Goal: Transaction & Acquisition: Subscribe to service/newsletter

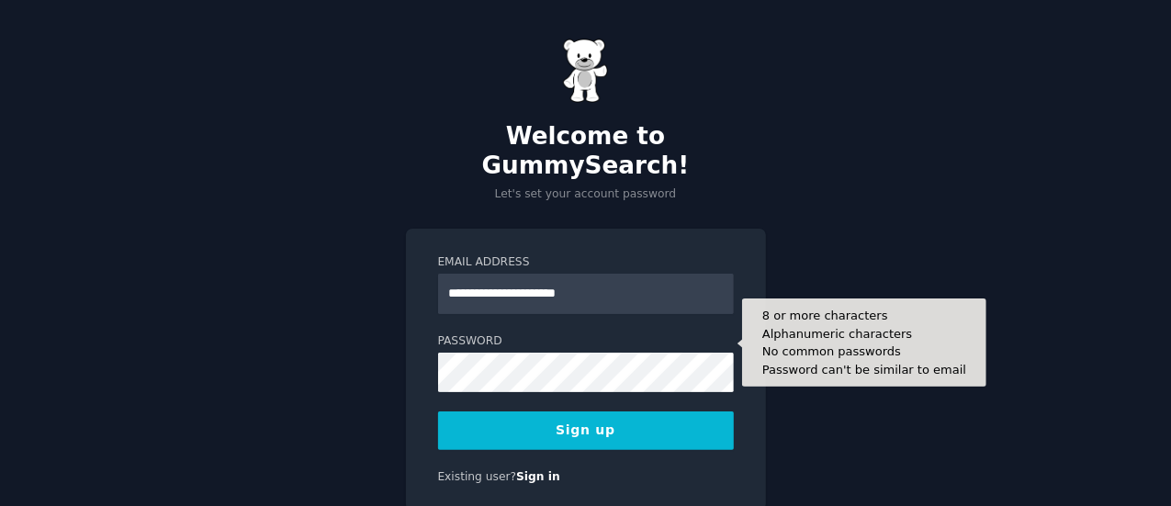
type input "**********"
click at [438, 411] on button "Sign up" at bounding box center [586, 430] width 296 height 39
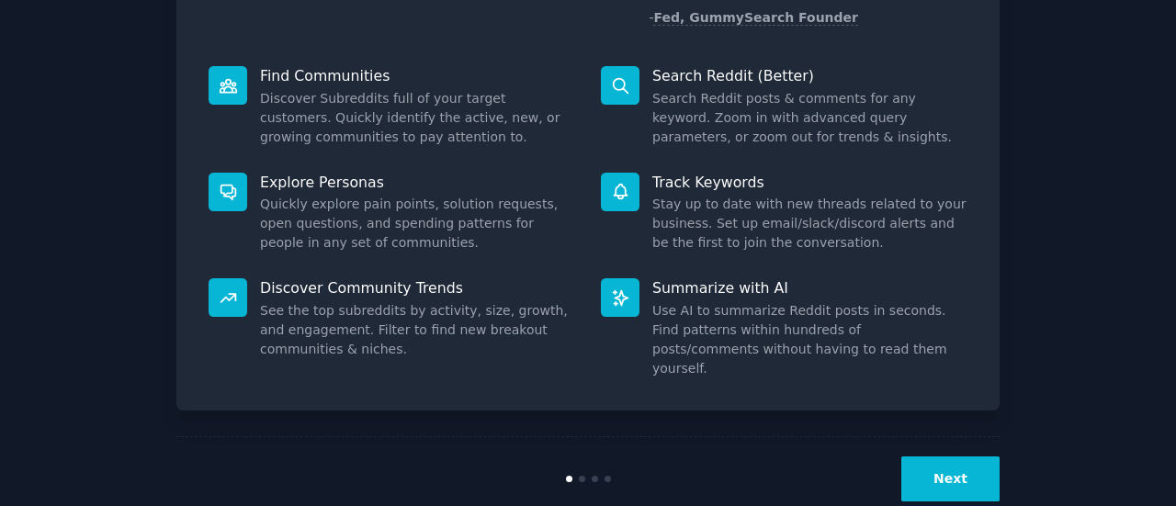
click at [938, 456] on button "Next" at bounding box center [950, 478] width 98 height 45
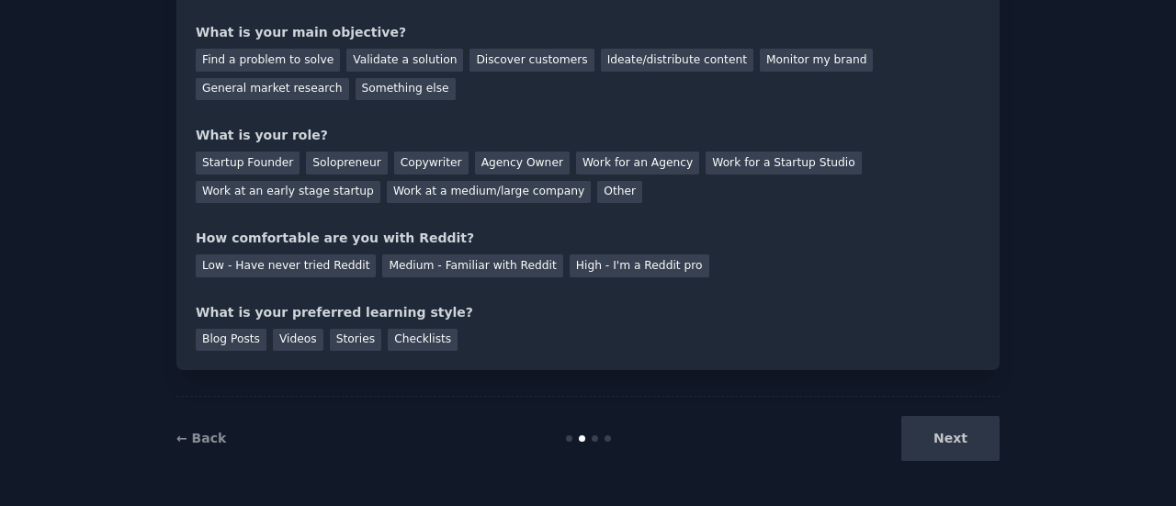
scroll to position [151, 0]
click at [938, 444] on div "Next" at bounding box center [862, 439] width 275 height 45
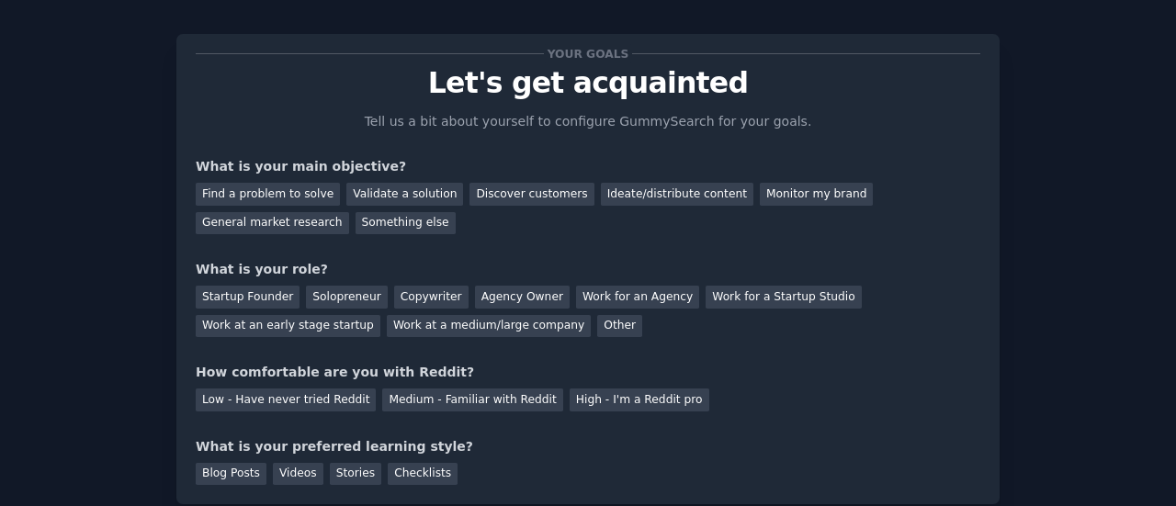
scroll to position [0, 0]
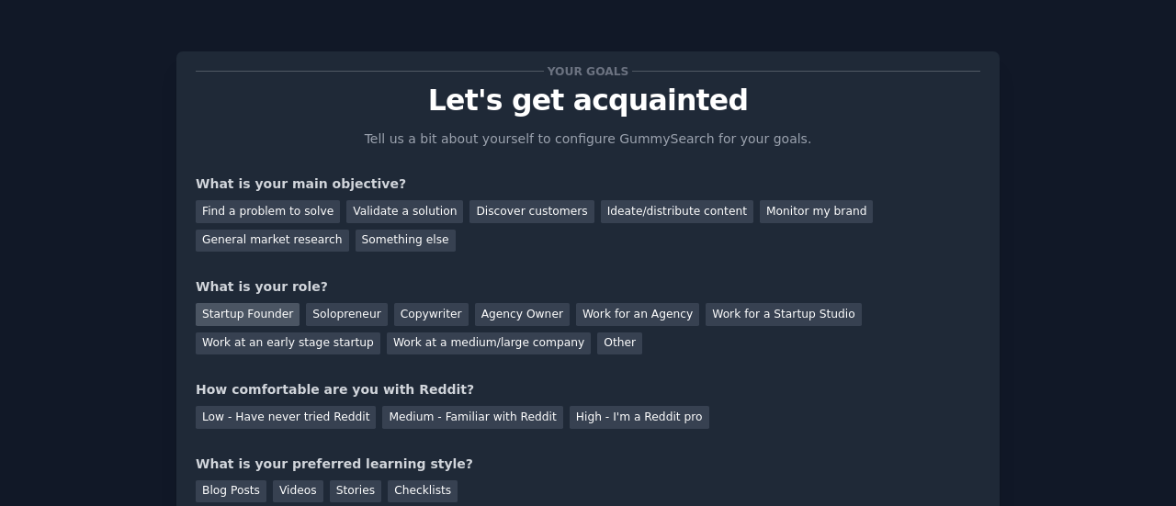
click at [273, 313] on div "Startup Founder" at bounding box center [248, 314] width 104 height 23
click at [224, 214] on div "Find a problem to solve" at bounding box center [268, 211] width 144 height 23
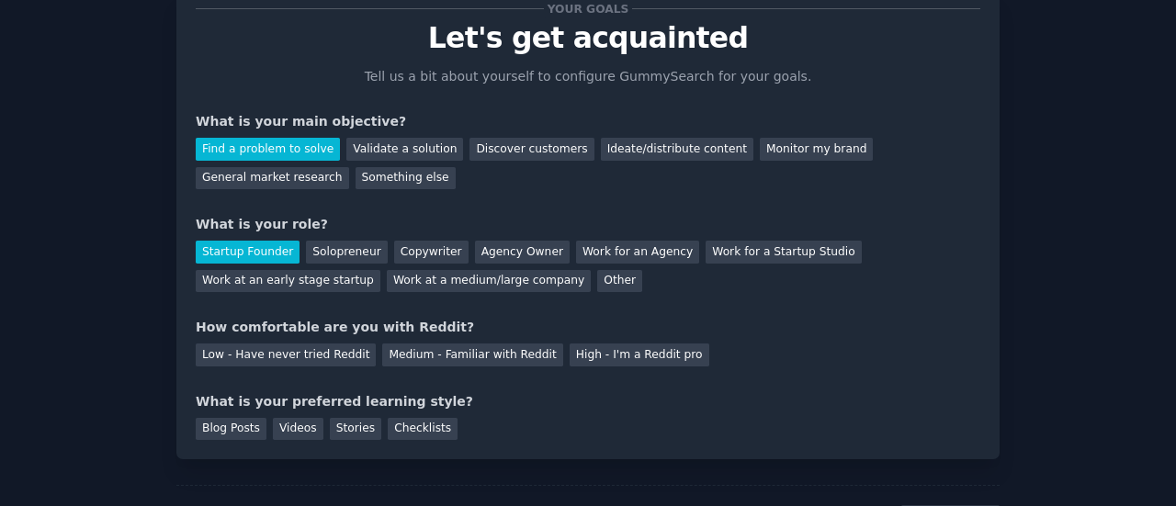
scroll to position [92, 0]
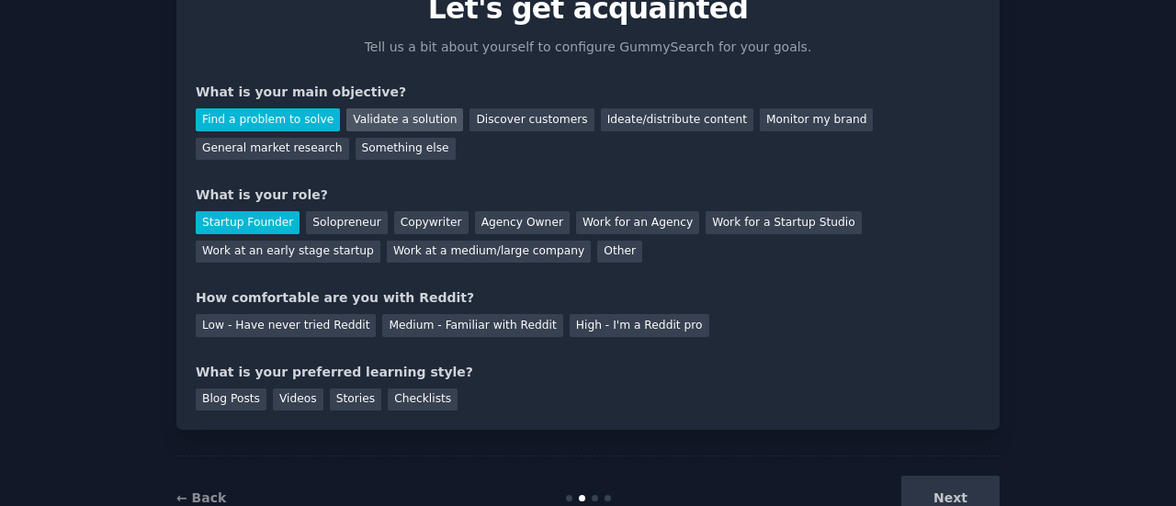
click at [359, 119] on div "Validate a solution" at bounding box center [404, 119] width 117 height 23
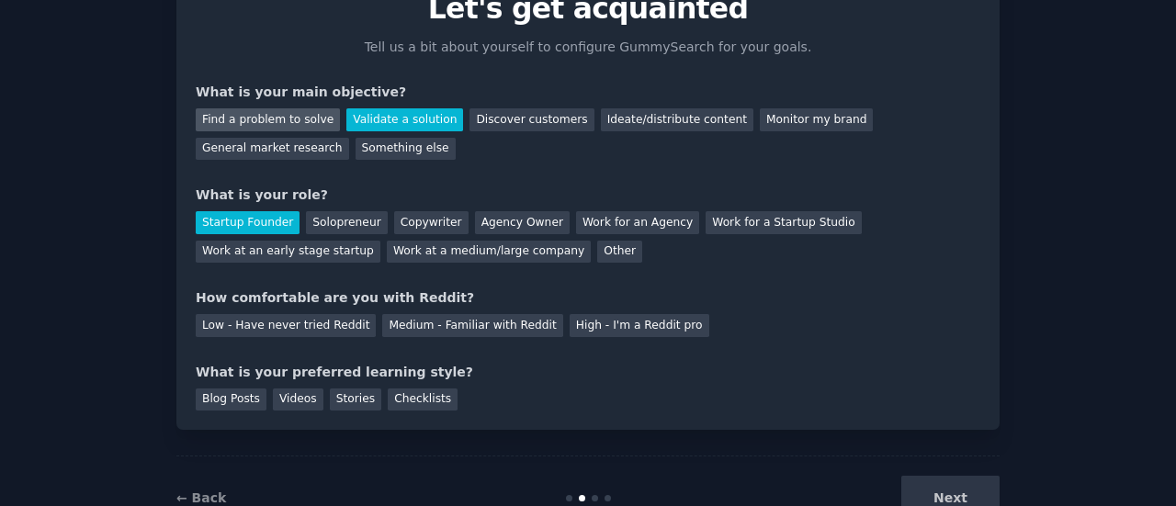
click at [284, 118] on div "Find a problem to solve" at bounding box center [268, 119] width 144 height 23
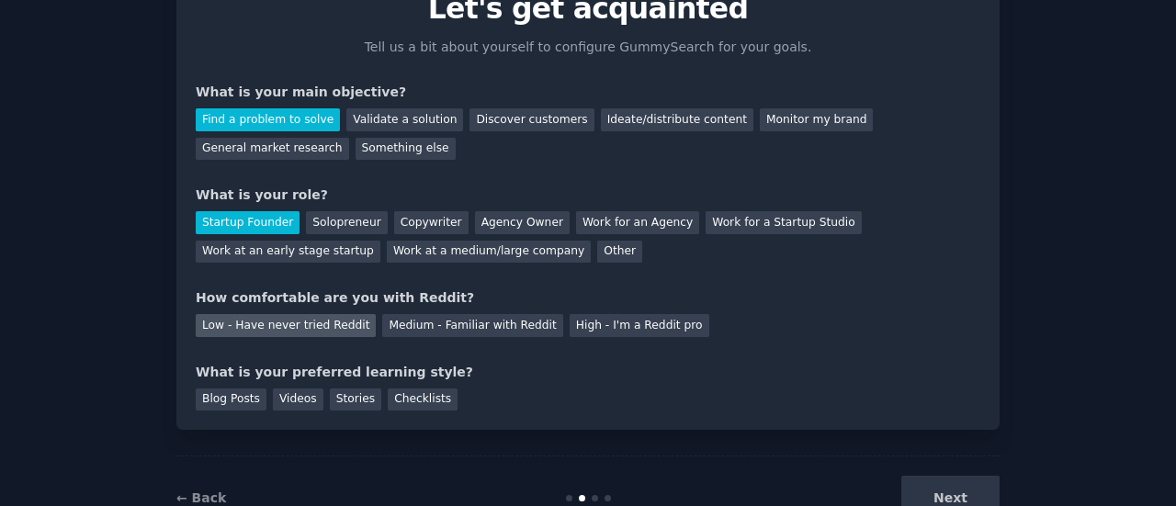
click at [276, 324] on div "Low - Have never tried Reddit" at bounding box center [286, 325] width 180 height 23
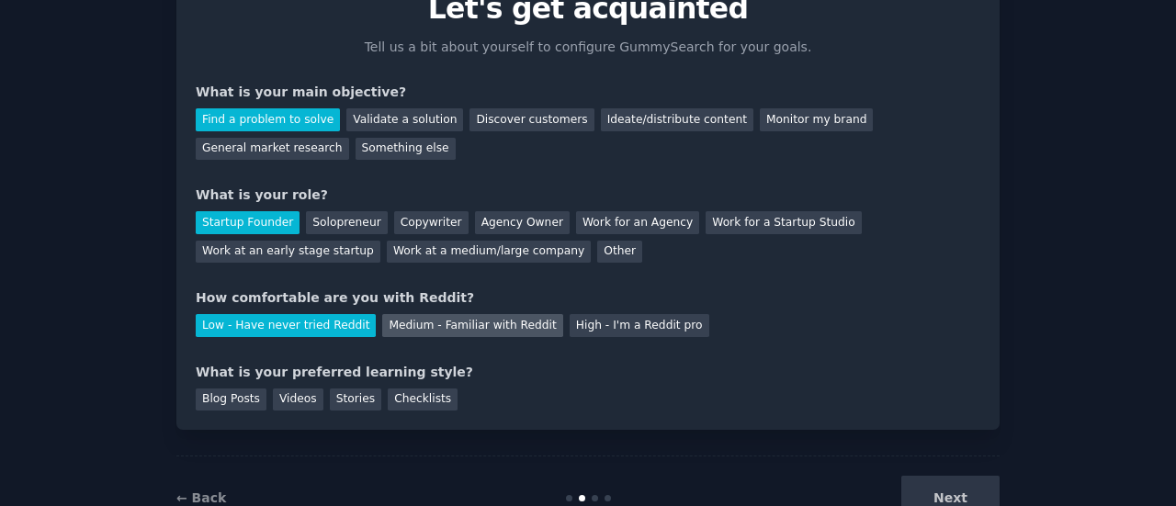
click at [415, 326] on div "Medium - Familiar with Reddit" at bounding box center [472, 325] width 180 height 23
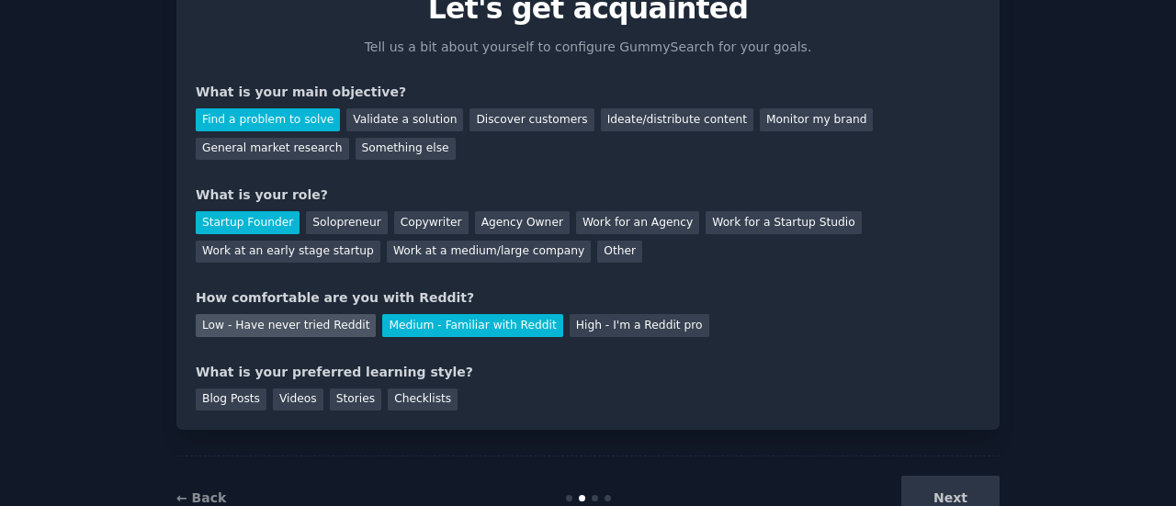
click at [222, 330] on div "Low - Have never tried Reddit" at bounding box center [286, 325] width 180 height 23
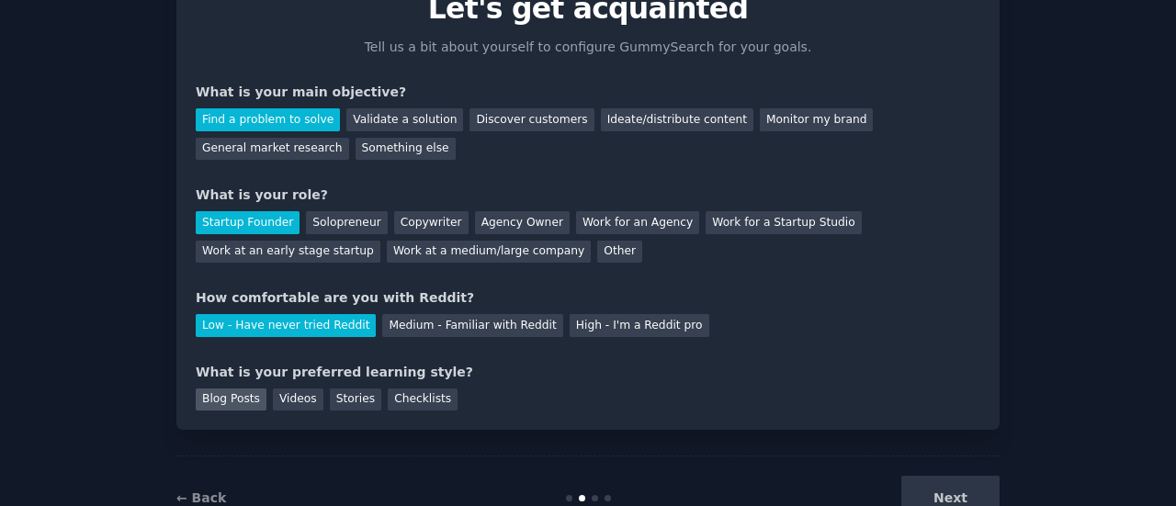
click at [223, 400] on div "Blog Posts" at bounding box center [231, 400] width 71 height 23
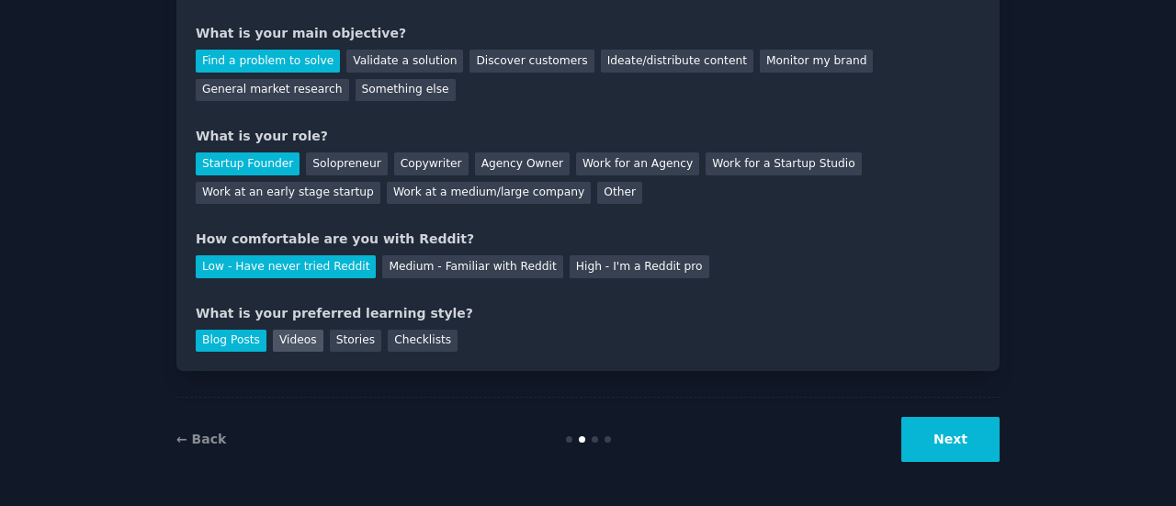
click at [284, 341] on div "Videos" at bounding box center [298, 341] width 51 height 23
click at [929, 439] on button "Next" at bounding box center [950, 439] width 98 height 45
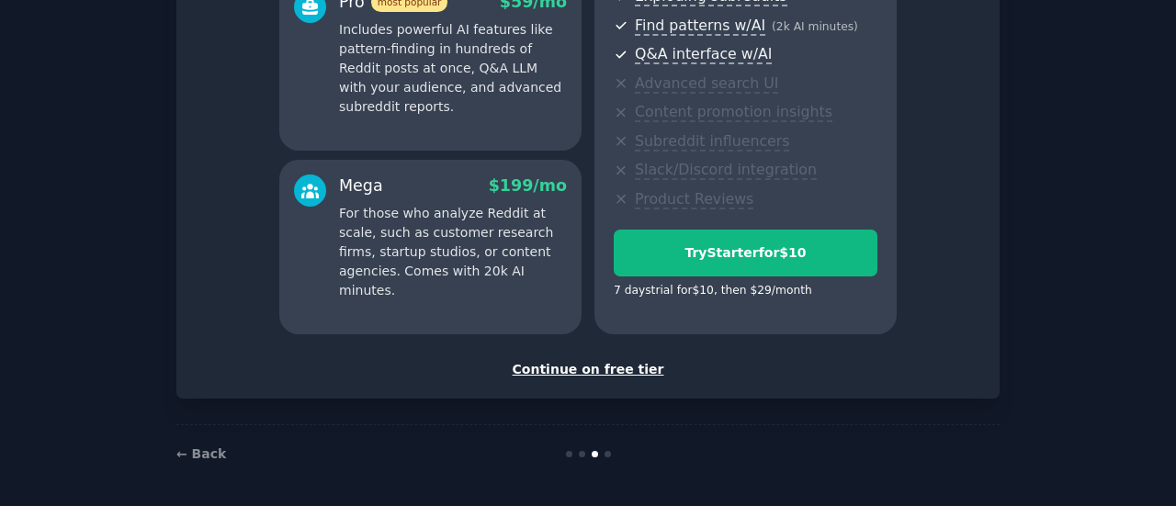
scroll to position [373, 0]
click at [590, 368] on div "Continue on free tier" at bounding box center [588, 368] width 784 height 19
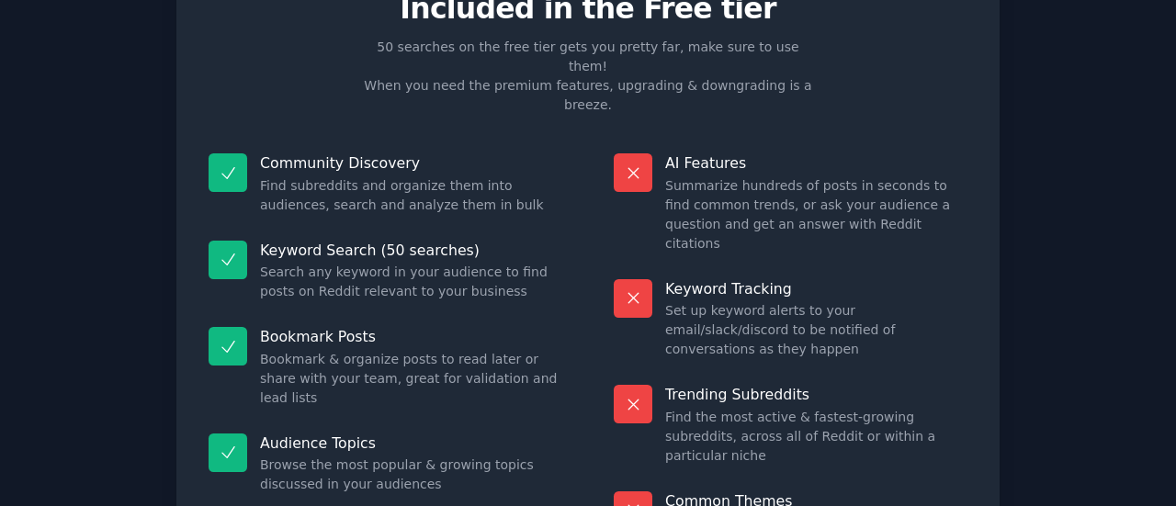
scroll to position [208, 0]
